Goal: Check status: Check status

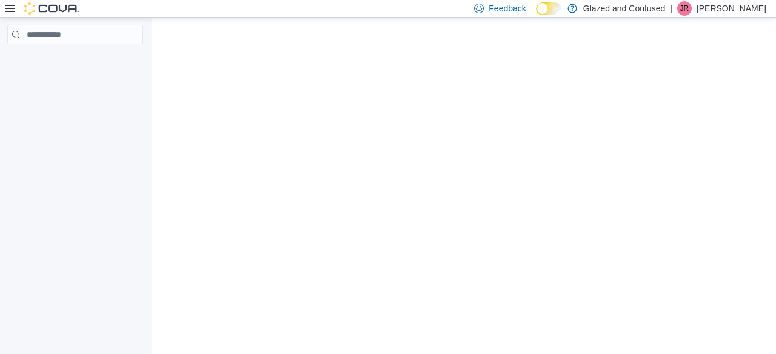
click at [10, 8] on icon at bounding box center [10, 8] width 10 height 7
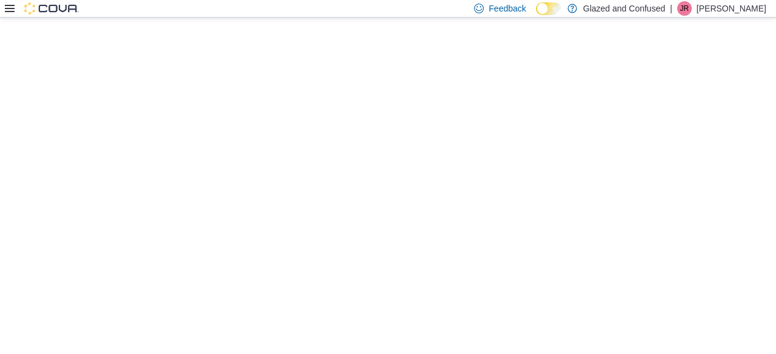
click at [13, 10] on icon at bounding box center [10, 9] width 10 height 10
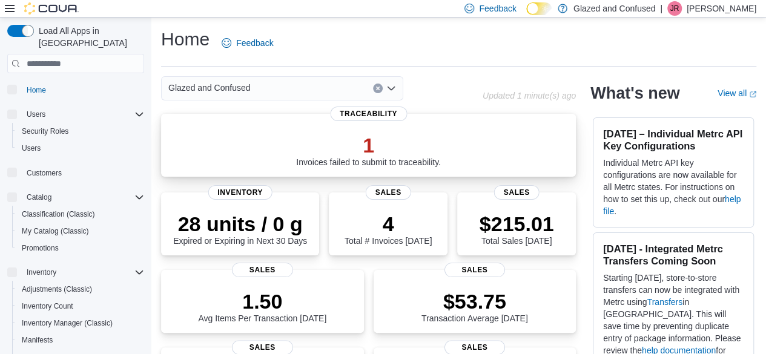
click at [397, 148] on p "1" at bounding box center [368, 145] width 145 height 24
click at [394, 115] on span "Traceability" at bounding box center [368, 114] width 77 height 15
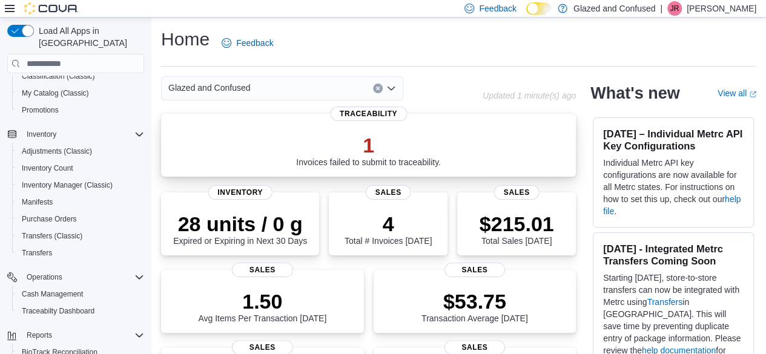
scroll to position [156, 0]
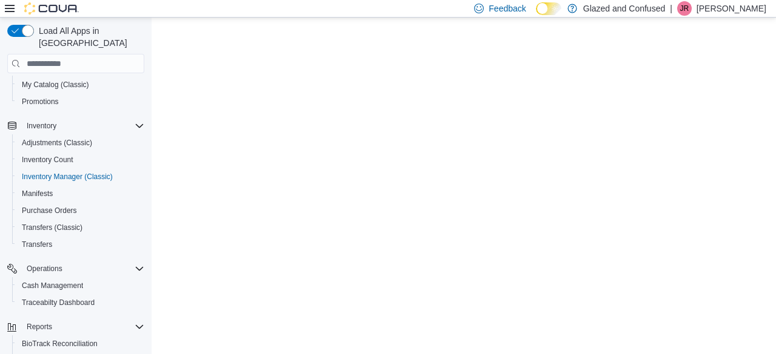
scroll to position [156, 0]
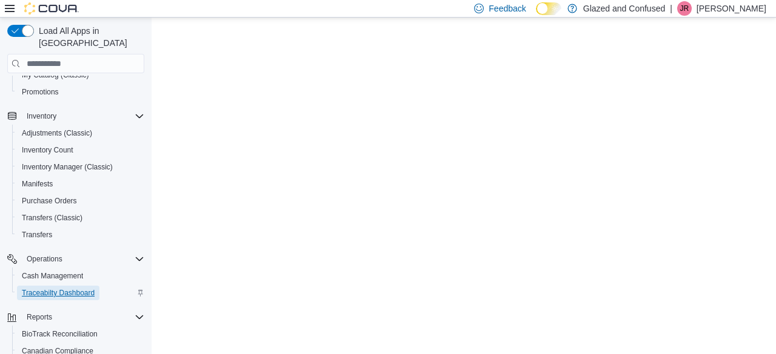
click at [93, 288] on span "Traceabilty Dashboard" at bounding box center [58, 293] width 73 height 10
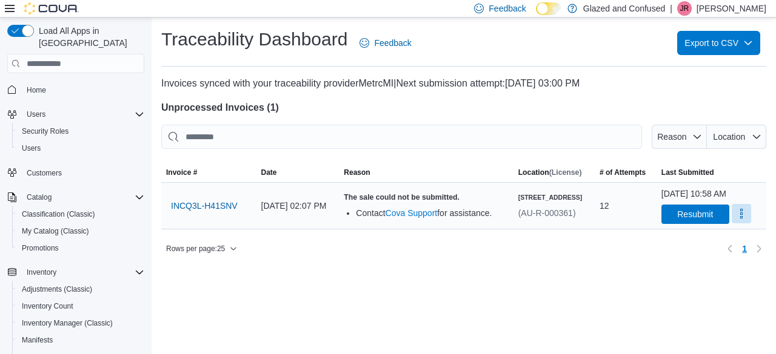
click at [745, 224] on button "More" at bounding box center [740, 213] width 19 height 19
click at [565, 305] on div "Traceability Dashboard Feedback Export to CSV Invoices synced with your traceab…" at bounding box center [463, 186] width 624 height 337
click at [236, 212] on span "INCQ3L-H41SNV" at bounding box center [204, 206] width 67 height 12
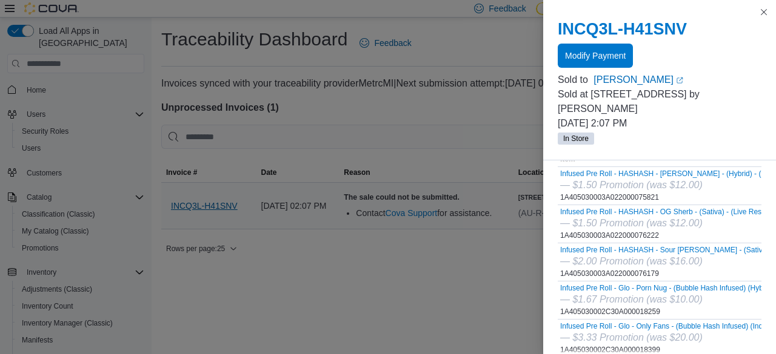
scroll to position [58, 0]
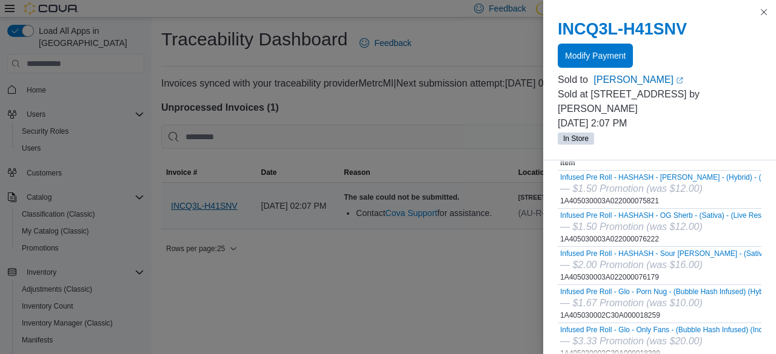
click at [460, 283] on div "Traceability Dashboard Feedback Export to CSV Invoices synced with your traceab…" at bounding box center [463, 186] width 624 height 337
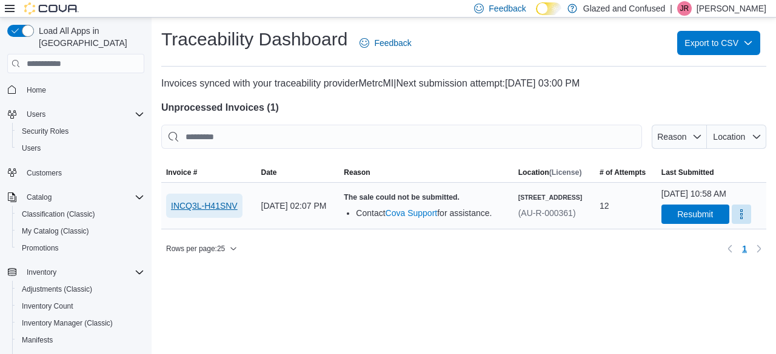
click at [205, 202] on span "INCQ3L-H41SNV" at bounding box center [204, 206] width 67 height 24
